Goal: Register for event/course

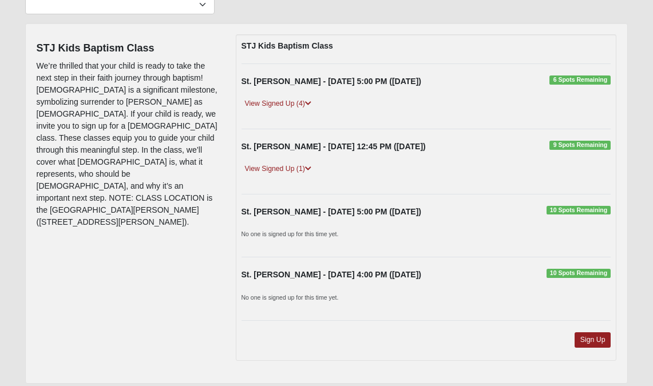
scroll to position [114, 0]
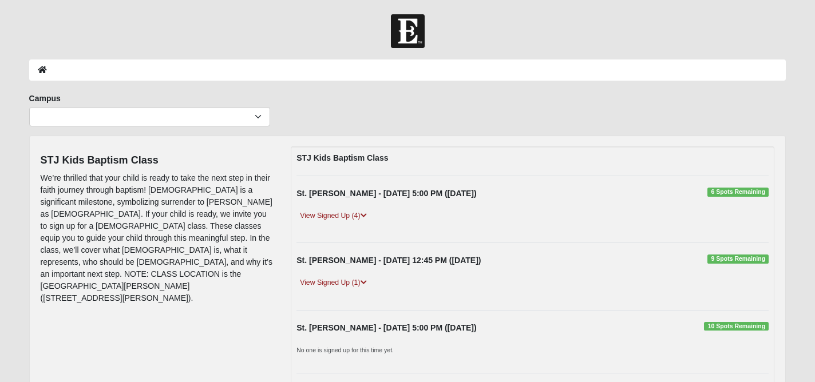
scroll to position [143, 0]
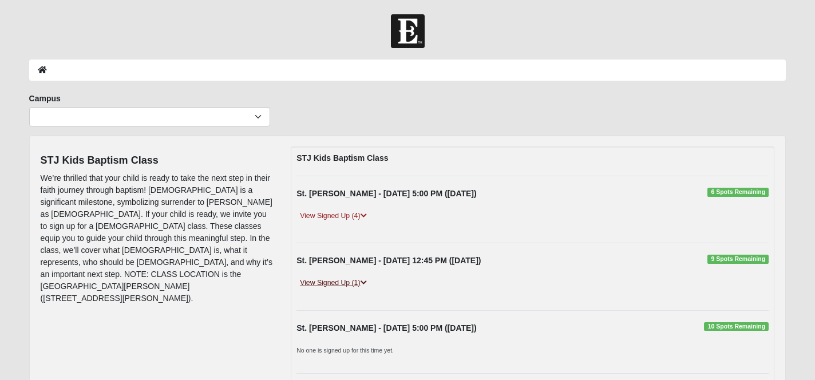
click at [363, 281] on icon at bounding box center [364, 282] width 6 height 7
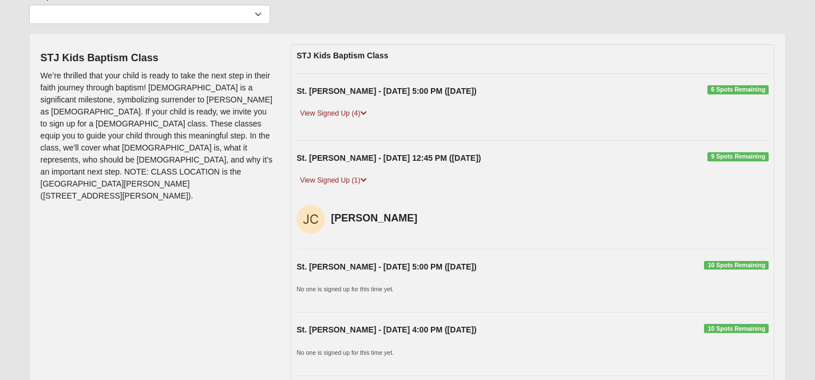
scroll to position [110, 0]
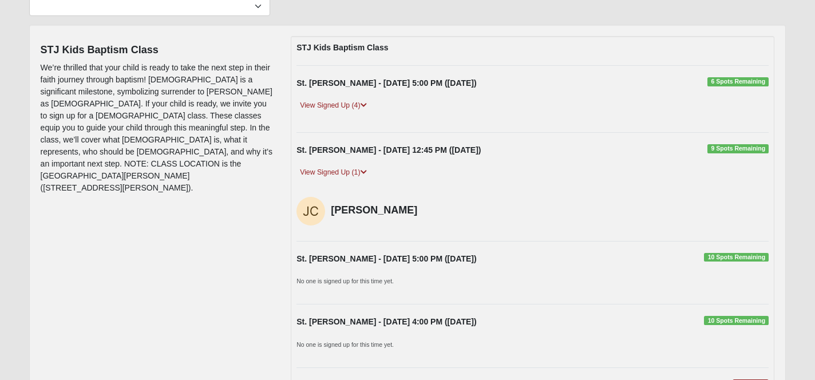
drag, startPoint x: 428, startPoint y: 208, endPoint x: 333, endPoint y: 210, distance: 94.5
click at [333, 210] on h4 "[PERSON_NAME]" at bounding box center [387, 210] width 112 height 13
copy h4 "[PERSON_NAME]"
